Goal: Information Seeking & Learning: Learn about a topic

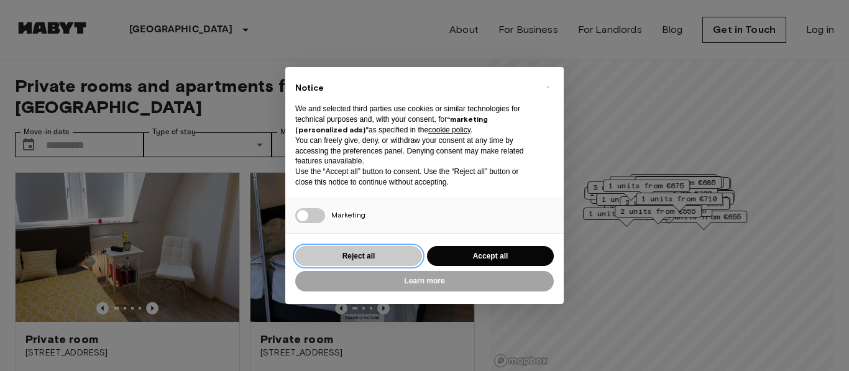
click at [356, 256] on button "Reject all" at bounding box center [358, 256] width 127 height 21
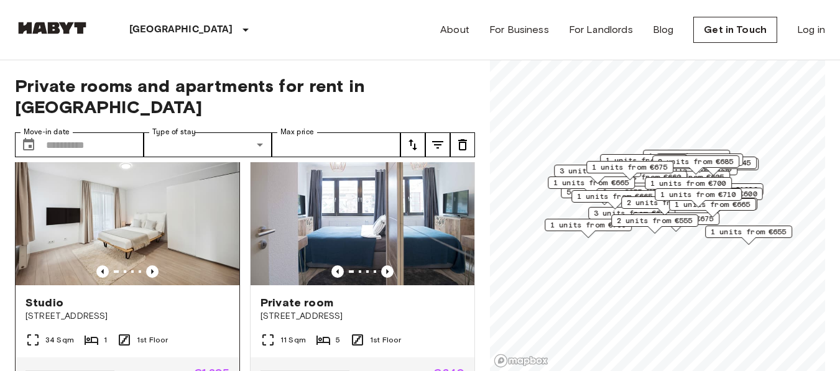
scroll to position [311, 0]
click at [152, 266] on icon "Previous image" at bounding box center [152, 272] width 12 height 12
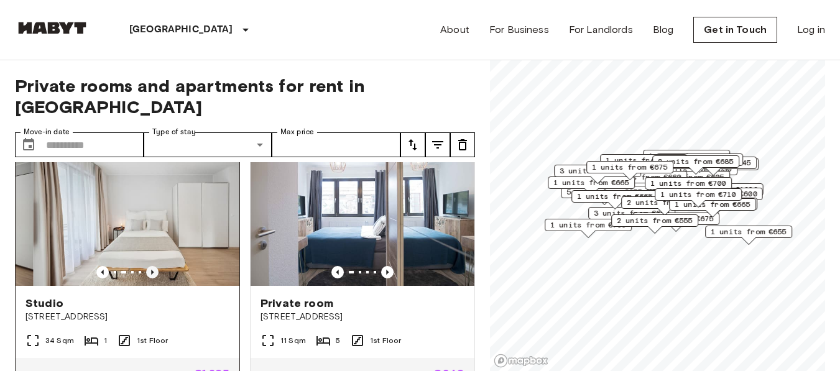
click at [152, 266] on icon "Previous image" at bounding box center [152, 272] width 12 height 12
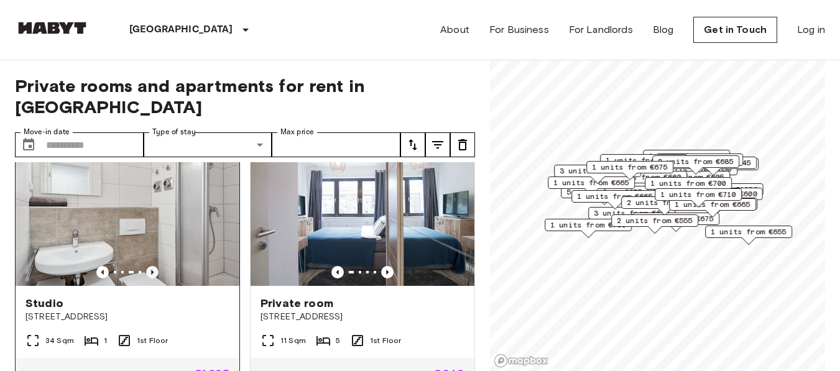
click at [152, 266] on icon "Previous image" at bounding box center [152, 272] width 12 height 12
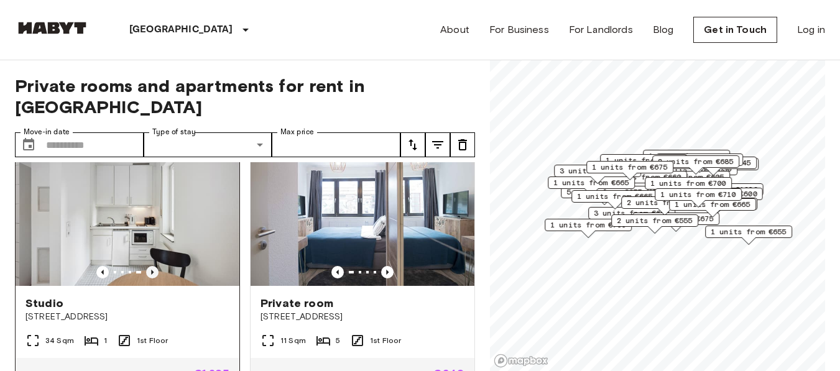
click at [152, 266] on icon "Previous image" at bounding box center [152, 272] width 12 height 12
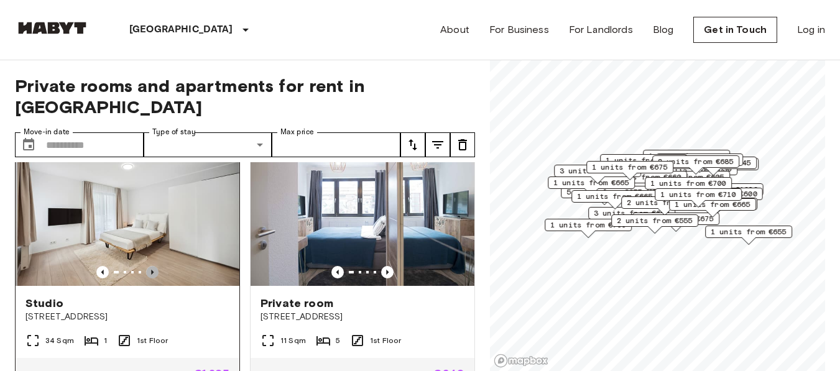
click at [152, 266] on icon "Previous image" at bounding box center [152, 272] width 12 height 12
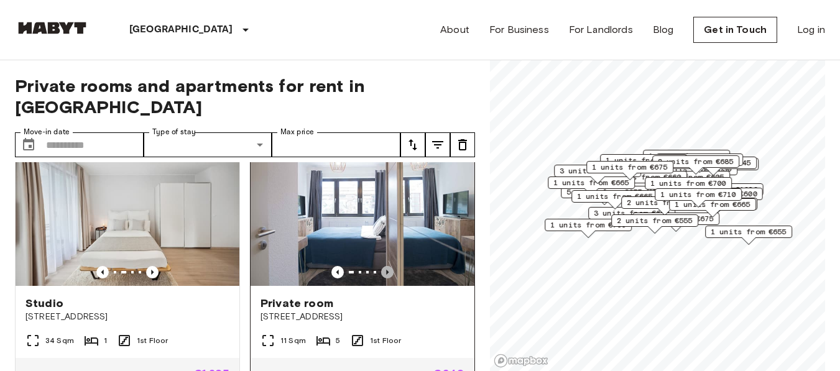
click at [386, 270] on icon "Previous image" at bounding box center [387, 272] width 2 height 5
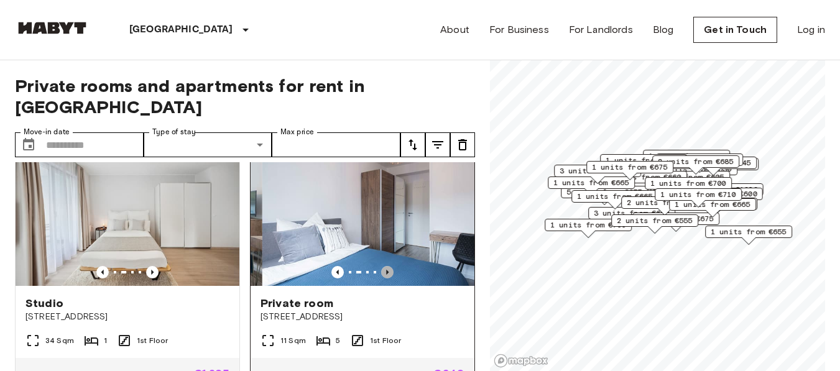
click at [386, 270] on icon "Previous image" at bounding box center [387, 272] width 2 height 5
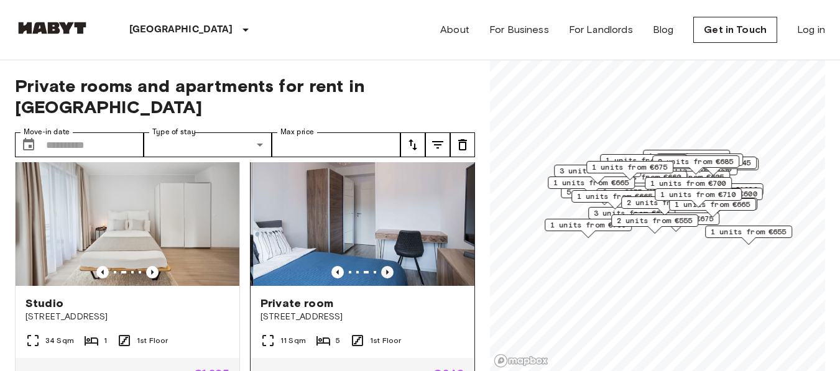
click at [386, 270] on icon "Previous image" at bounding box center [387, 272] width 2 height 5
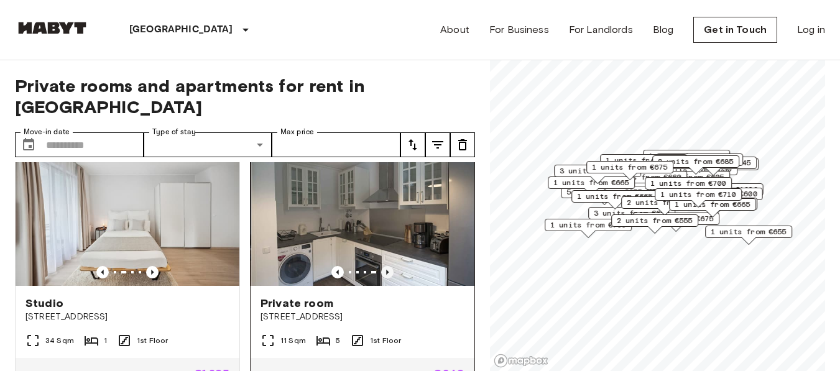
click at [386, 270] on icon "Previous image" at bounding box center [387, 272] width 2 height 5
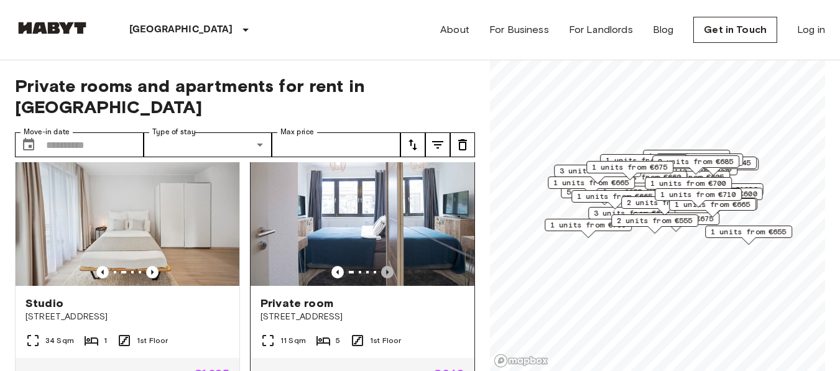
click at [386, 270] on icon "Previous image" at bounding box center [387, 272] width 2 height 5
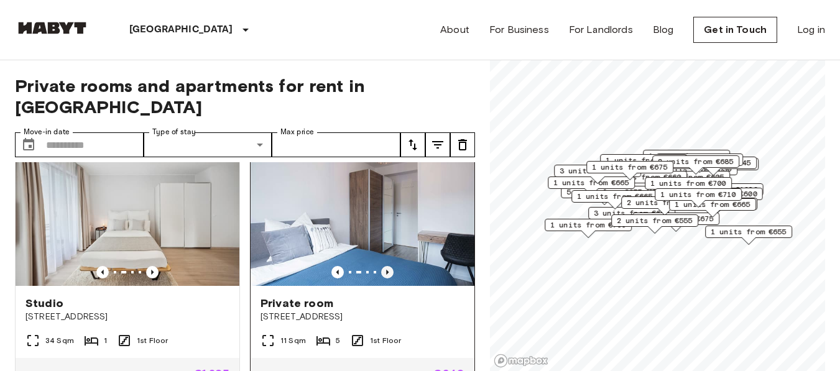
click at [381, 266] on icon "Previous image" at bounding box center [387, 272] width 12 height 12
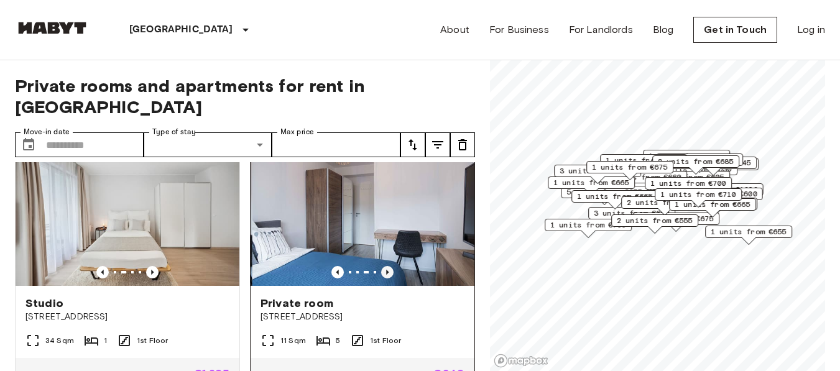
click at [381, 266] on icon "Previous image" at bounding box center [387, 272] width 12 height 12
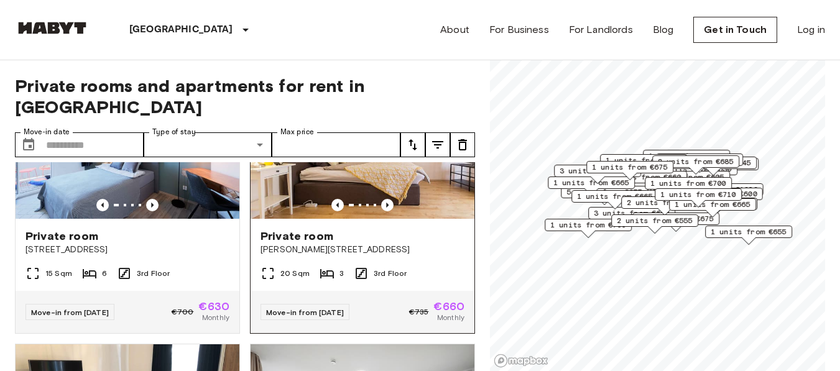
scroll to position [1492, 0]
